Goal: Entertainment & Leisure: Consume media (video, audio)

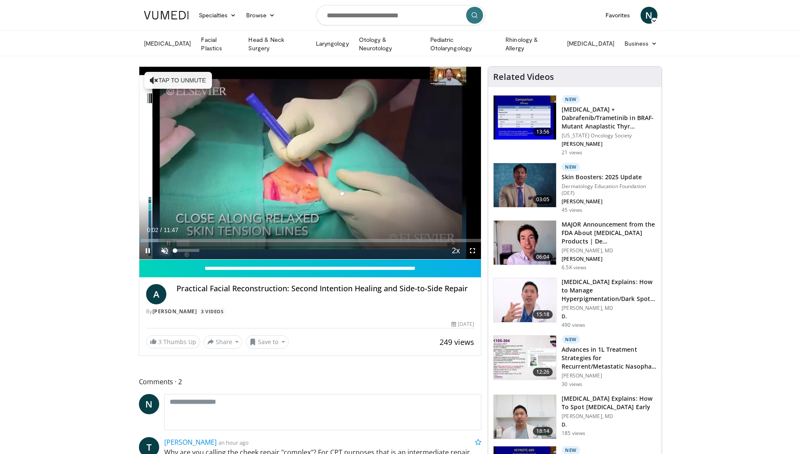
click at [163, 248] on span "Video Player" at bounding box center [164, 250] width 17 height 17
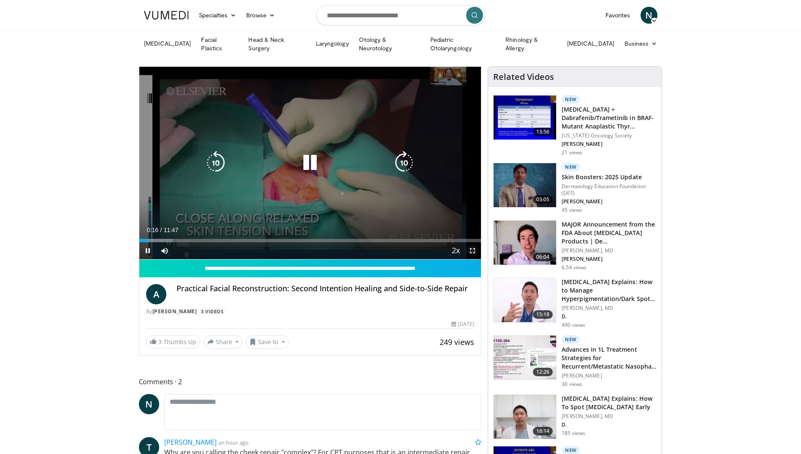
drag, startPoint x: 471, startPoint y: 248, endPoint x: 473, endPoint y: 279, distance: 31.3
click at [471, 248] on span "Video Player" at bounding box center [472, 250] width 17 height 17
